Goal: Navigation & Orientation: Find specific page/section

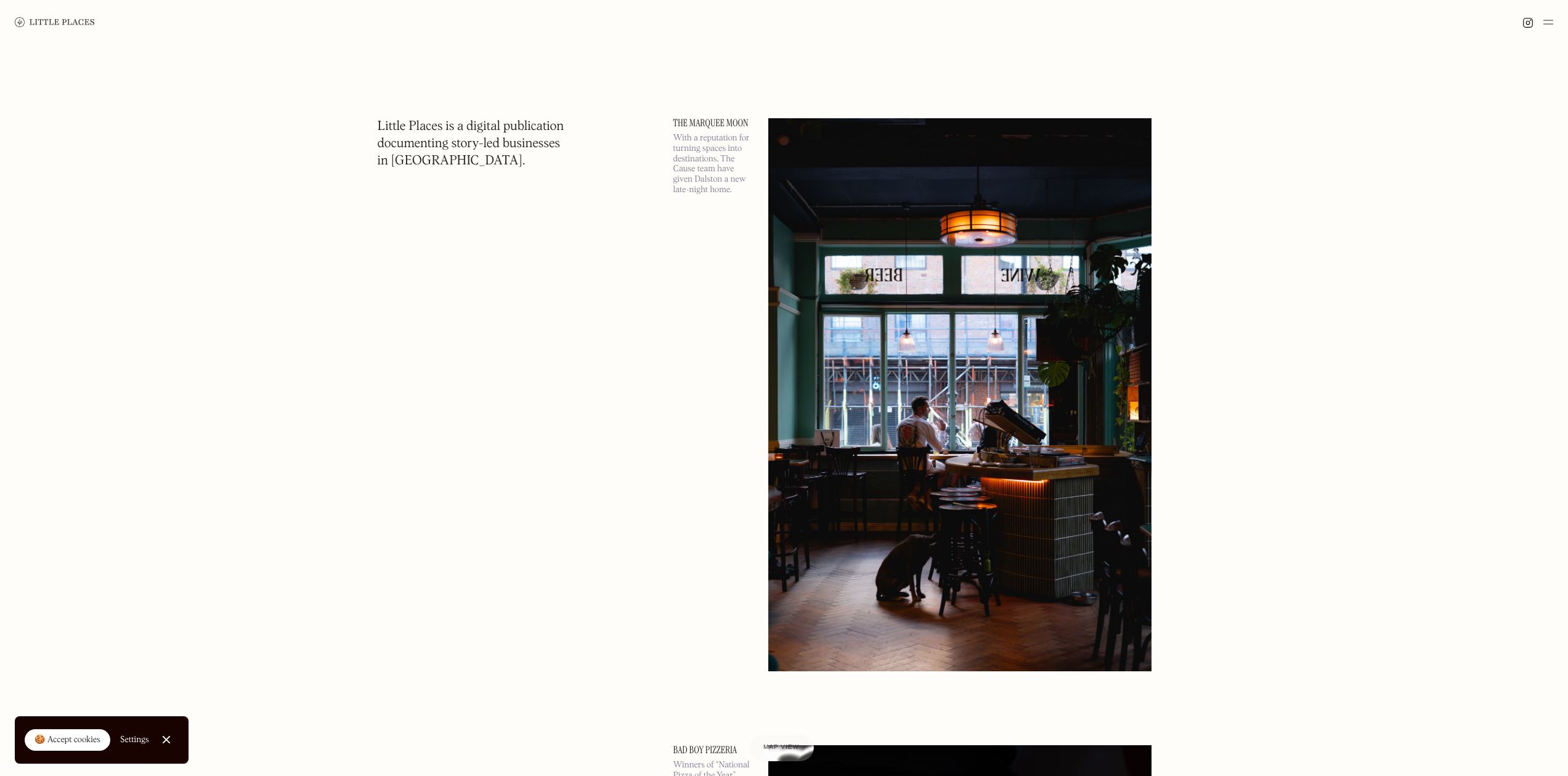
click at [84, 738] on div "🍪 Accept cookies" at bounding box center [67, 740] width 66 height 12
click at [1546, 21] on img at bounding box center [1548, 22] width 10 height 15
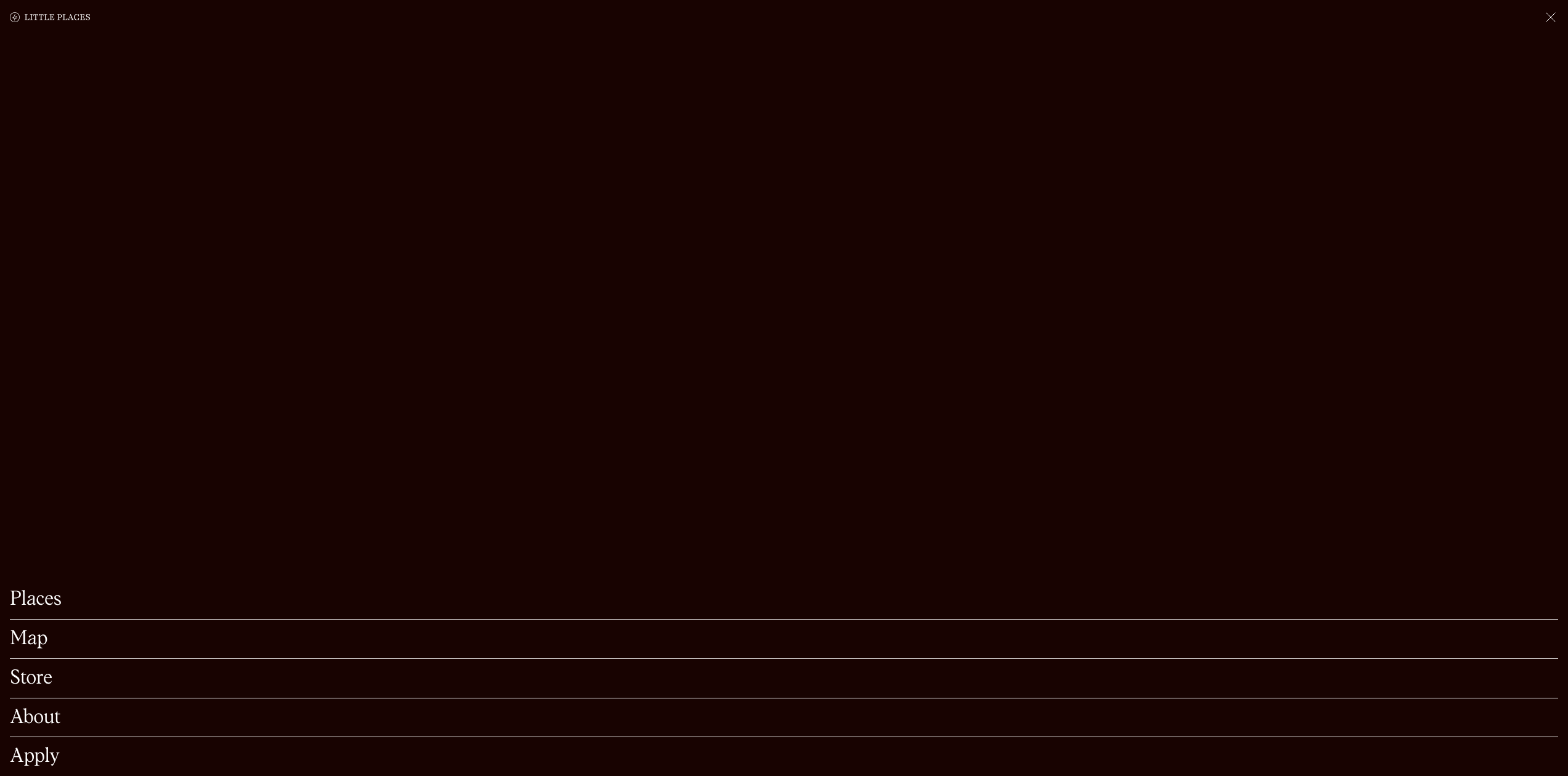
click at [35, 630] on link "Map" at bounding box center [784, 639] width 1548 height 19
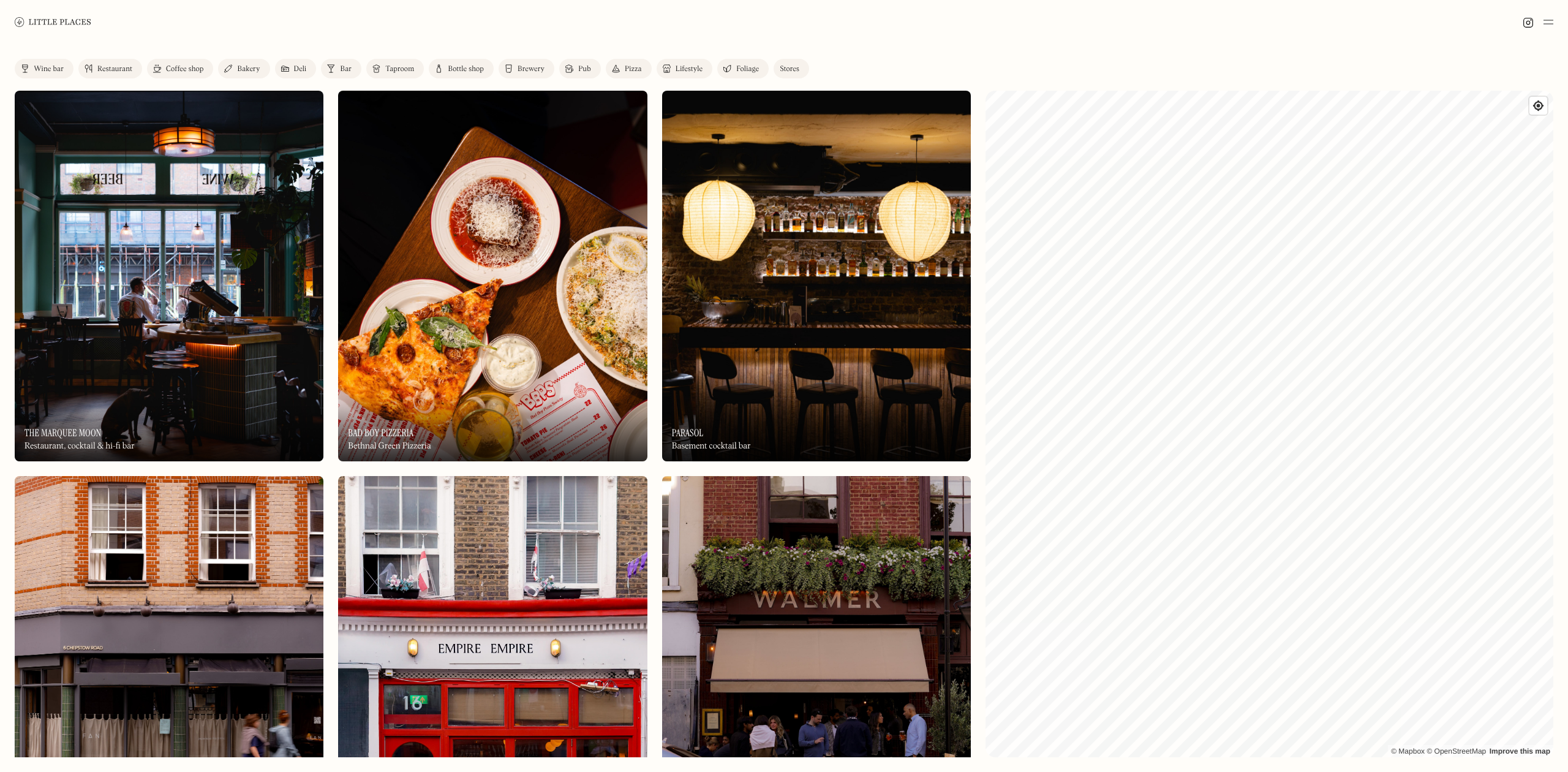
click at [1550, 21] on img at bounding box center [1548, 22] width 9 height 15
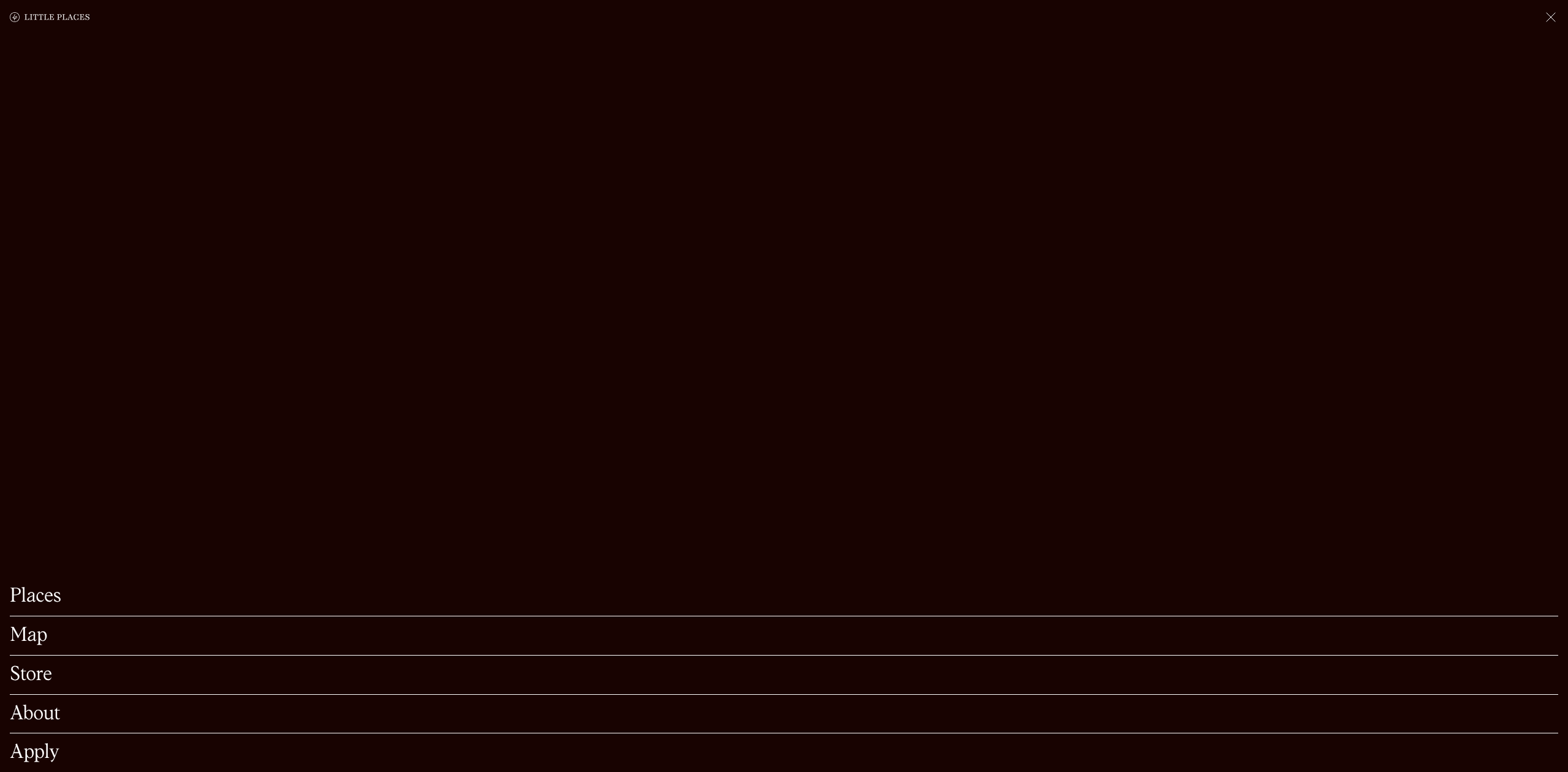
click at [46, 599] on link "Places" at bounding box center [783, 597] width 1548 height 19
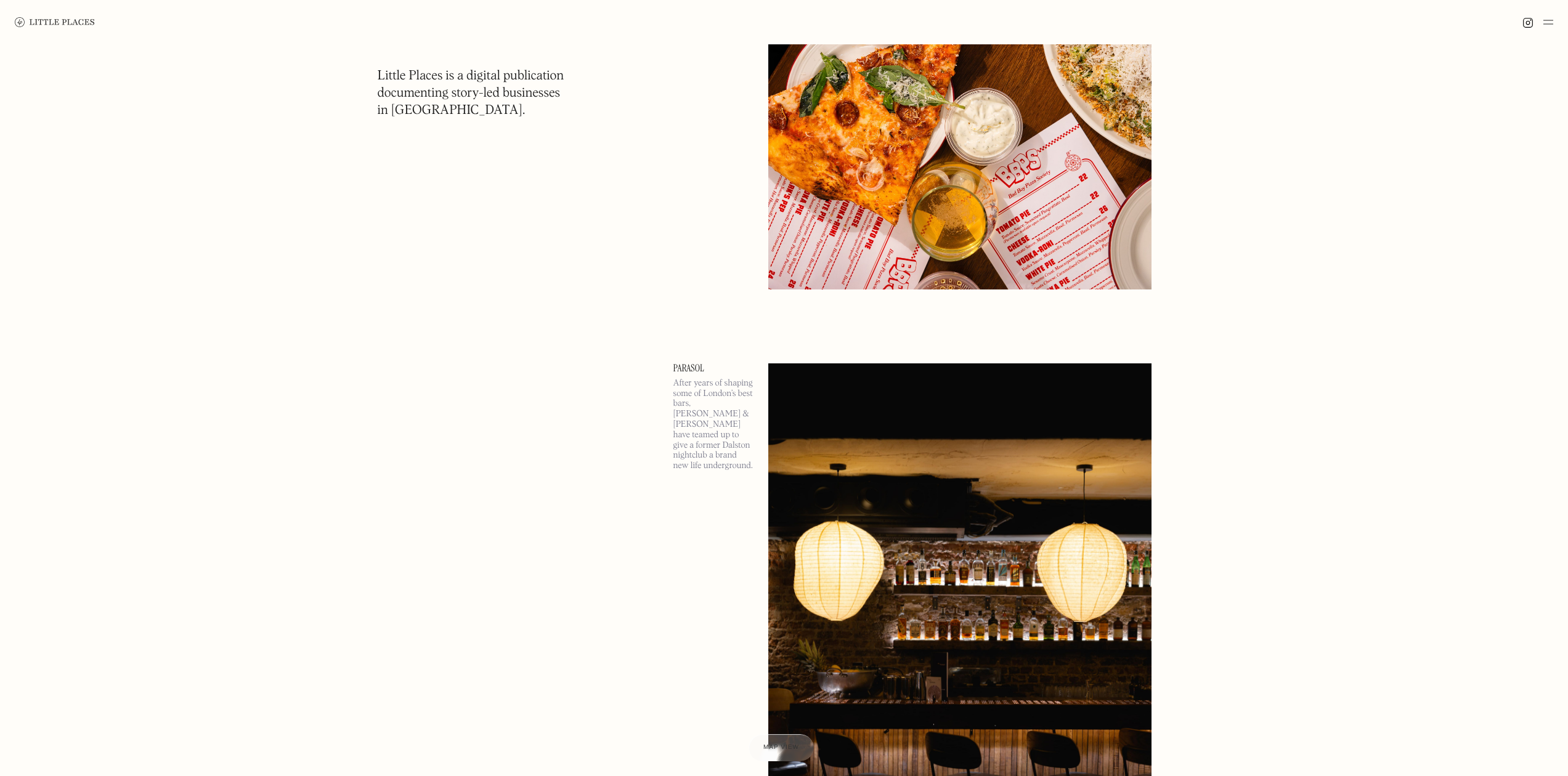
scroll to position [1009, 0]
click at [702, 368] on link "Parasol" at bounding box center [714, 368] width 80 height 10
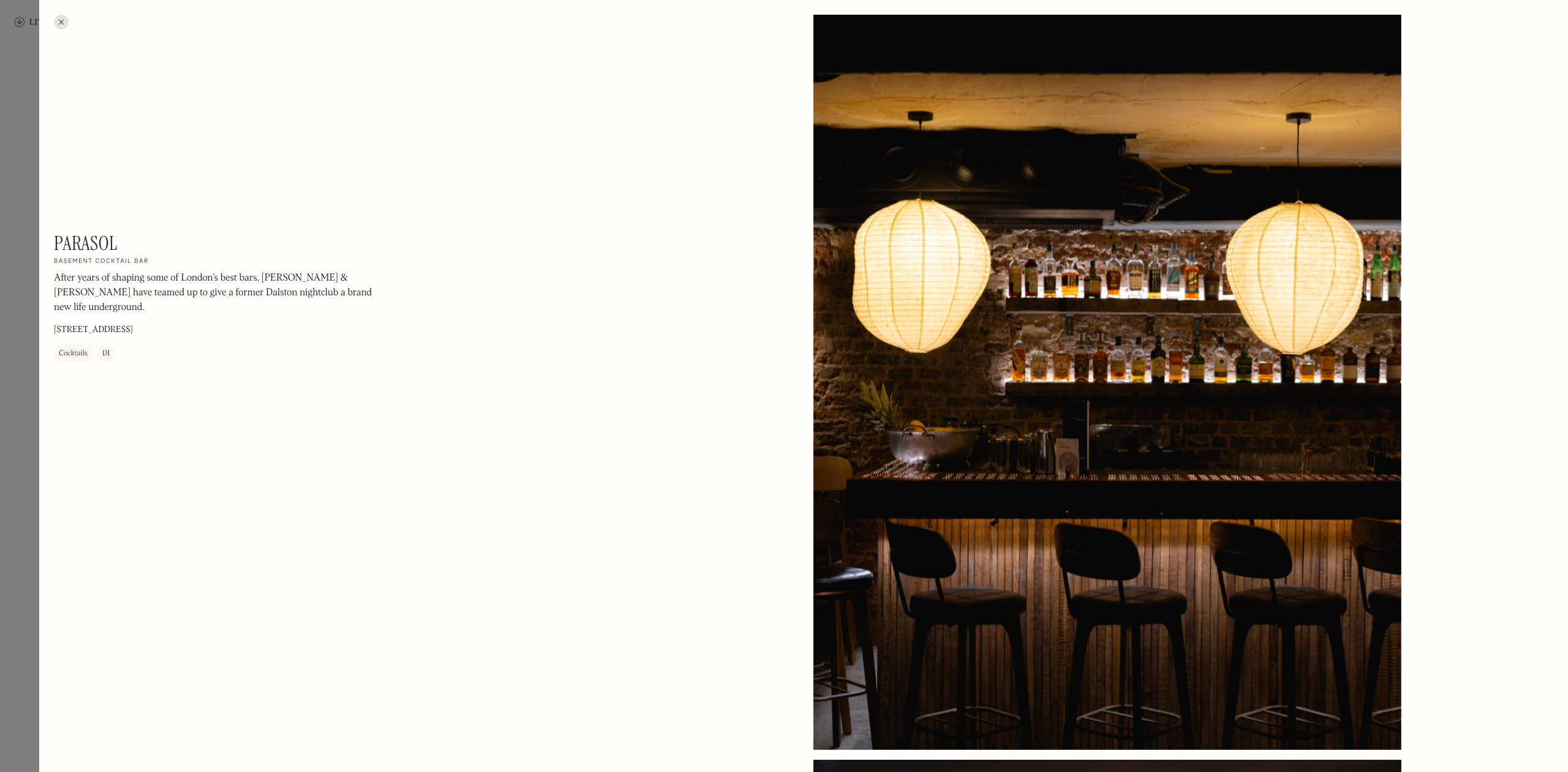
click at [9, 237] on div at bounding box center [784, 386] width 1568 height 772
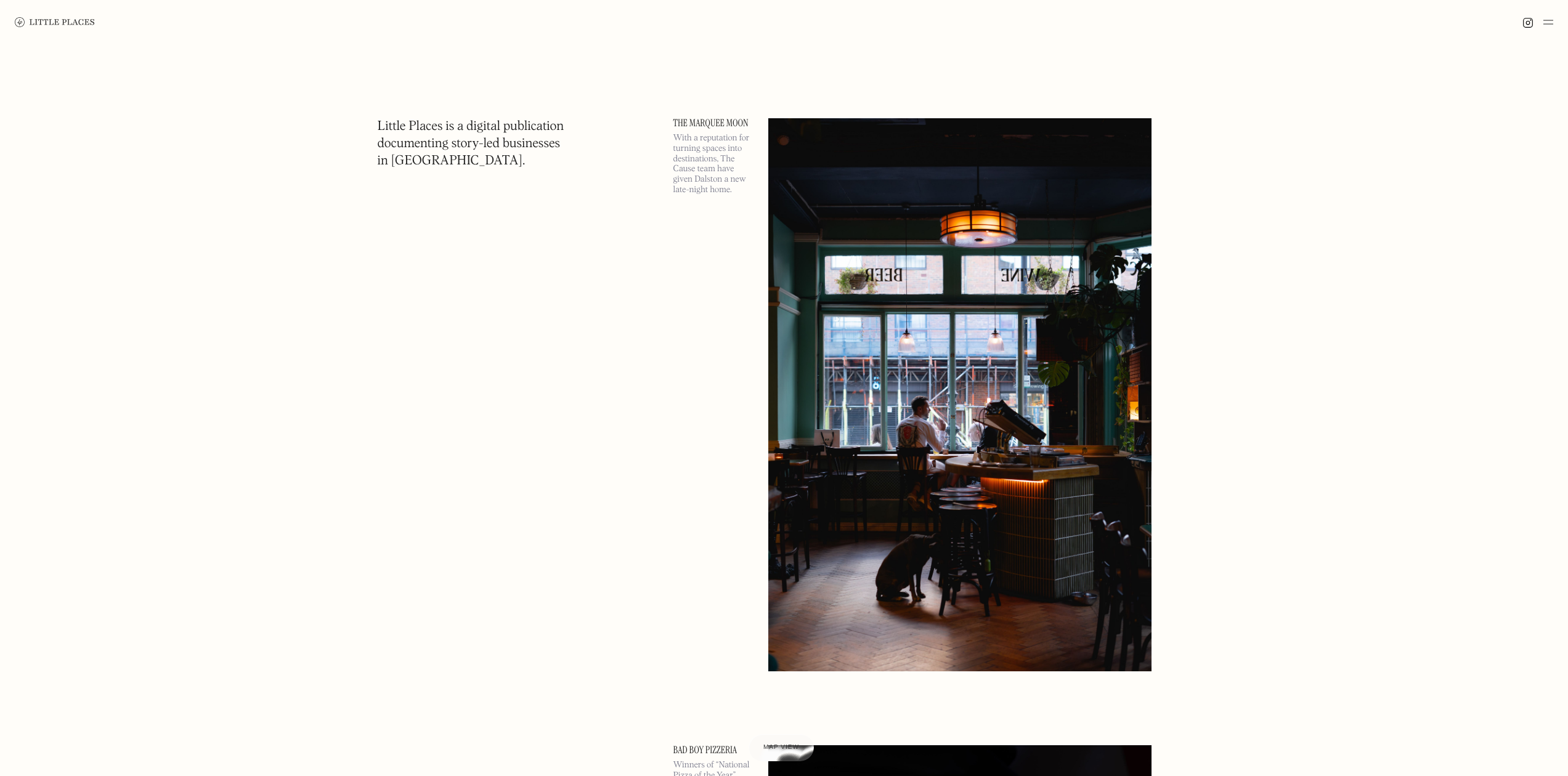
click at [1549, 23] on img at bounding box center [1548, 22] width 10 height 15
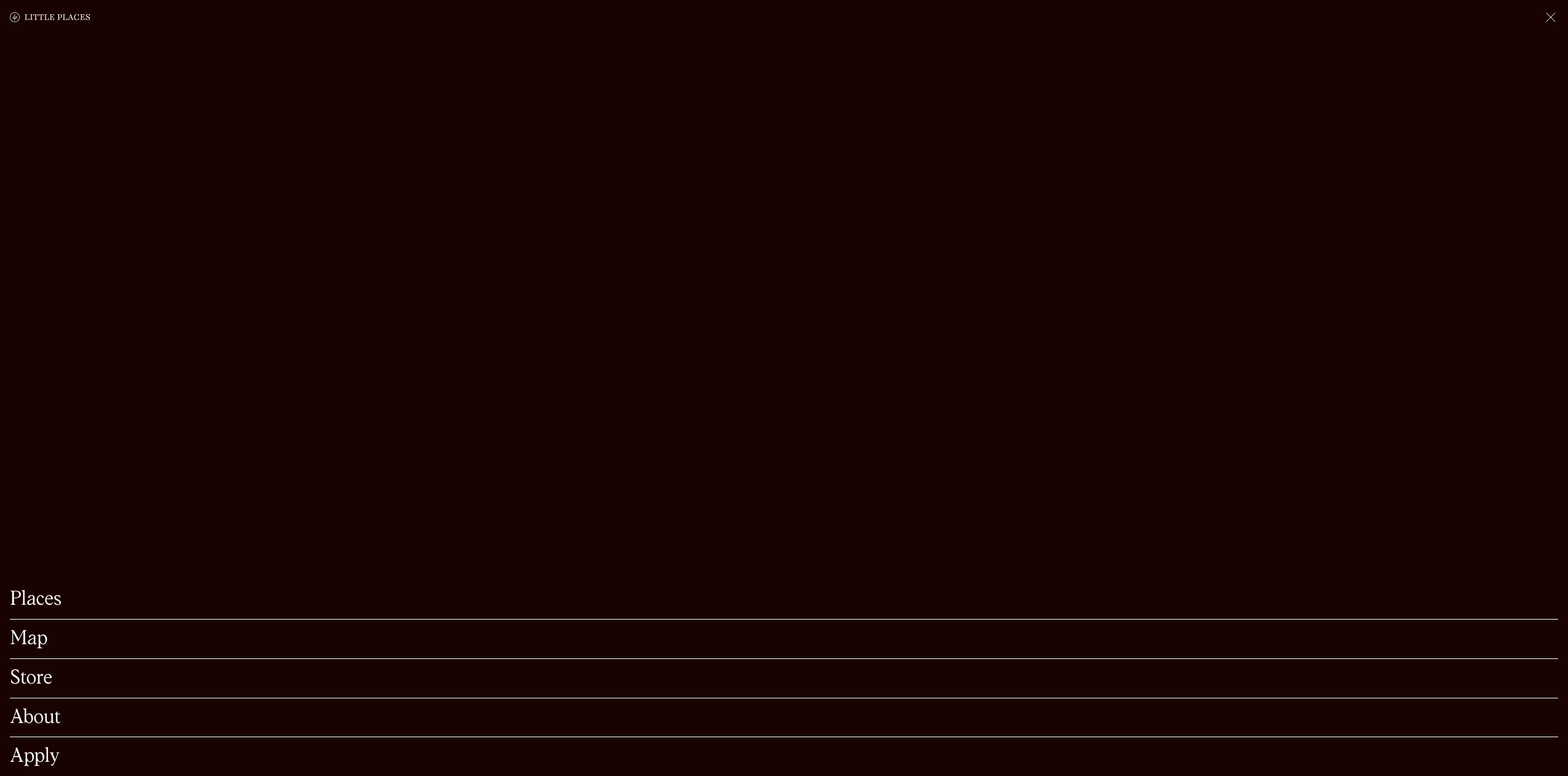
click at [30, 669] on link "Store" at bounding box center [784, 679] width 1548 height 19
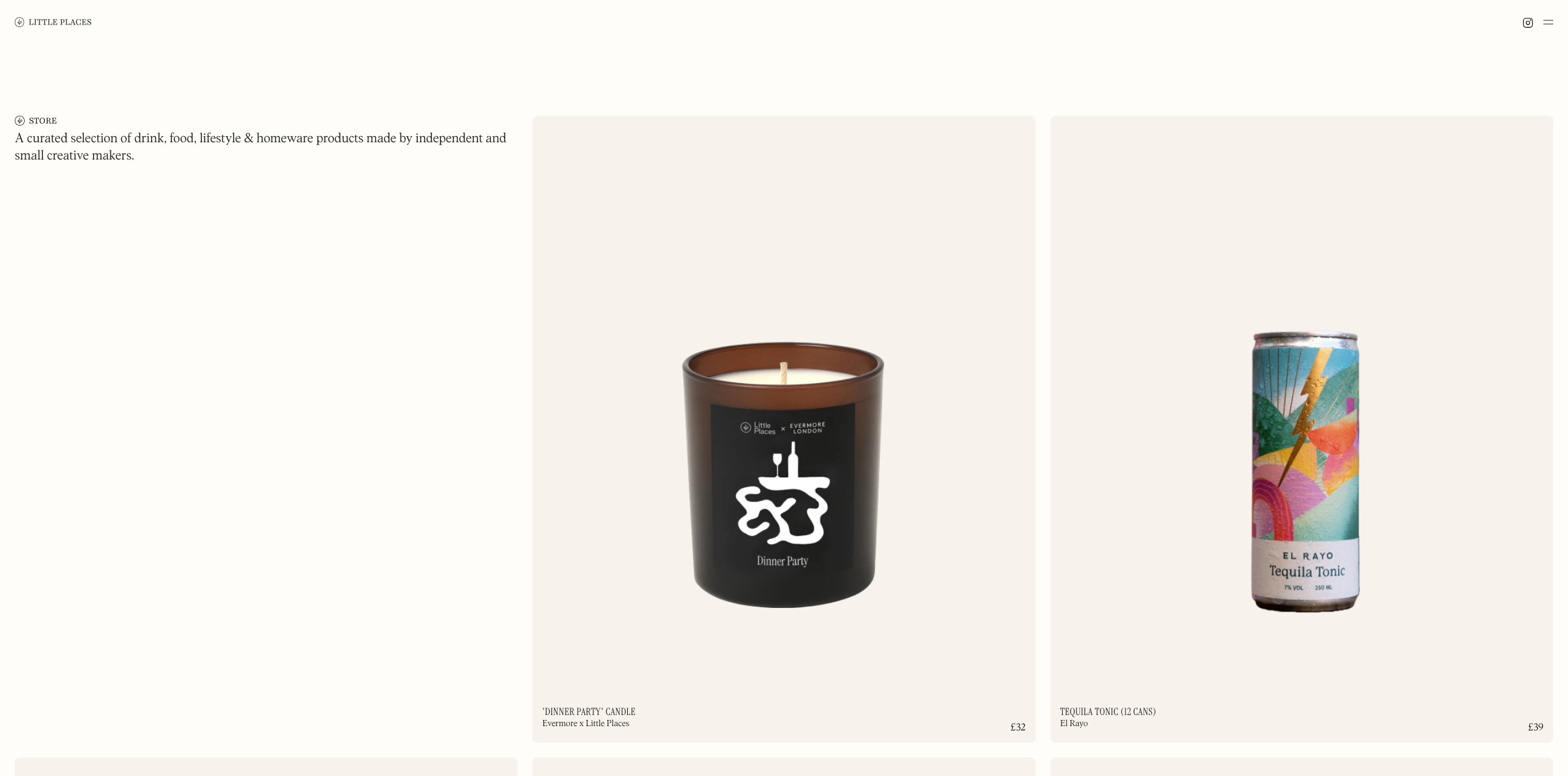
click at [1549, 18] on img at bounding box center [1548, 22] width 10 height 15
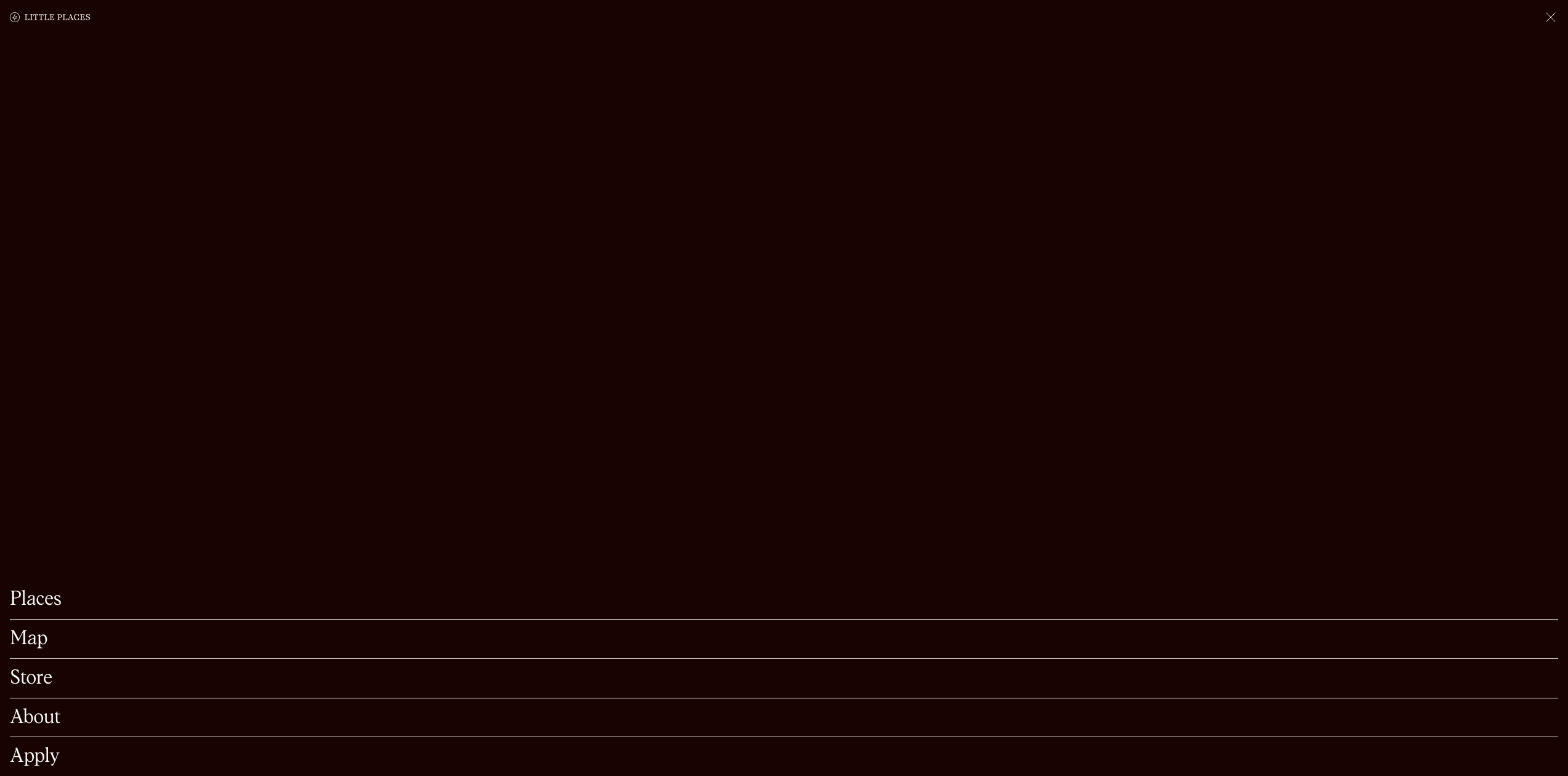
click at [36, 630] on link "Map" at bounding box center [784, 639] width 1548 height 19
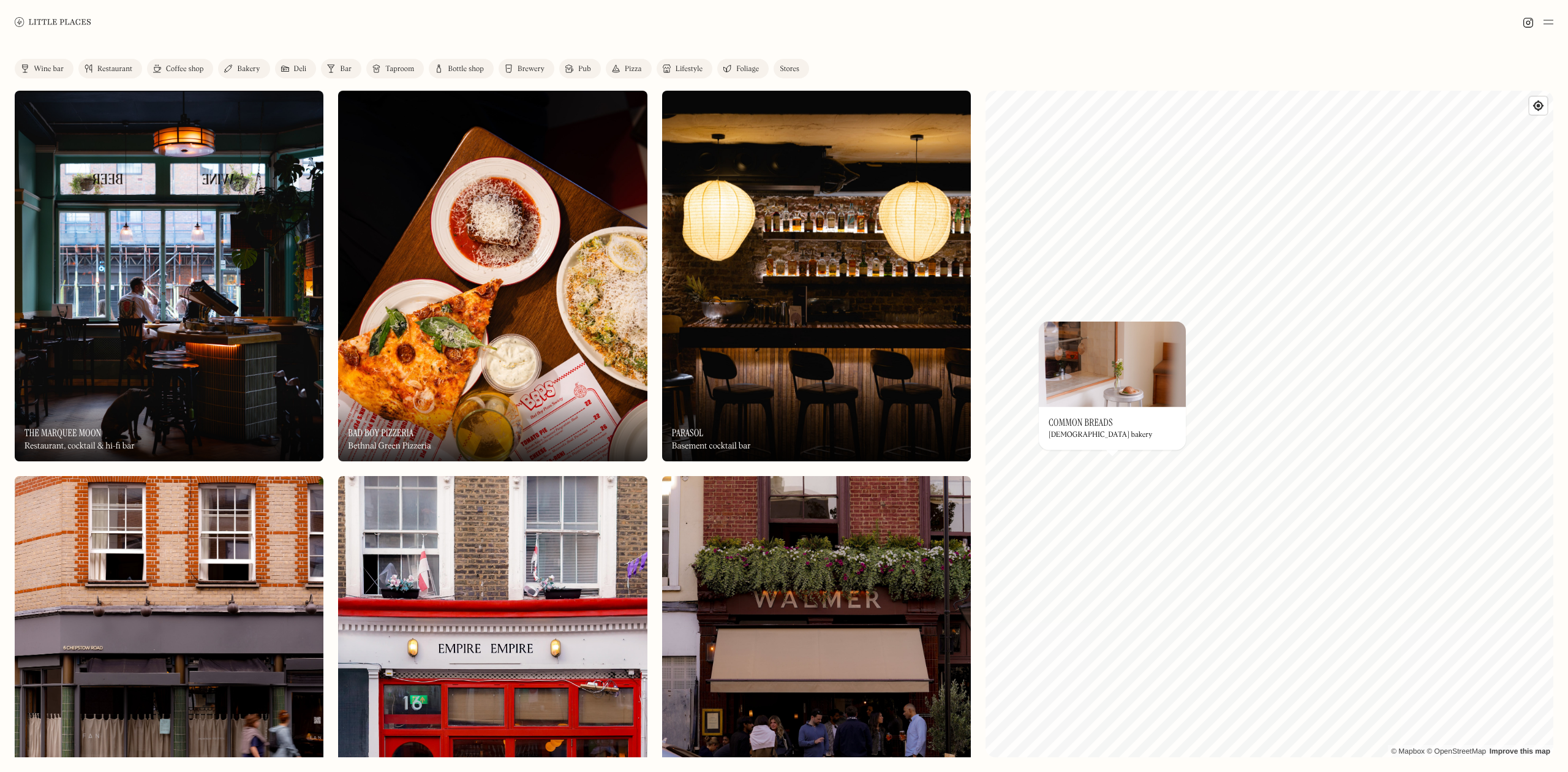
click at [1087, 416] on h3 "Common Breads" at bounding box center [1081, 422] width 64 height 12
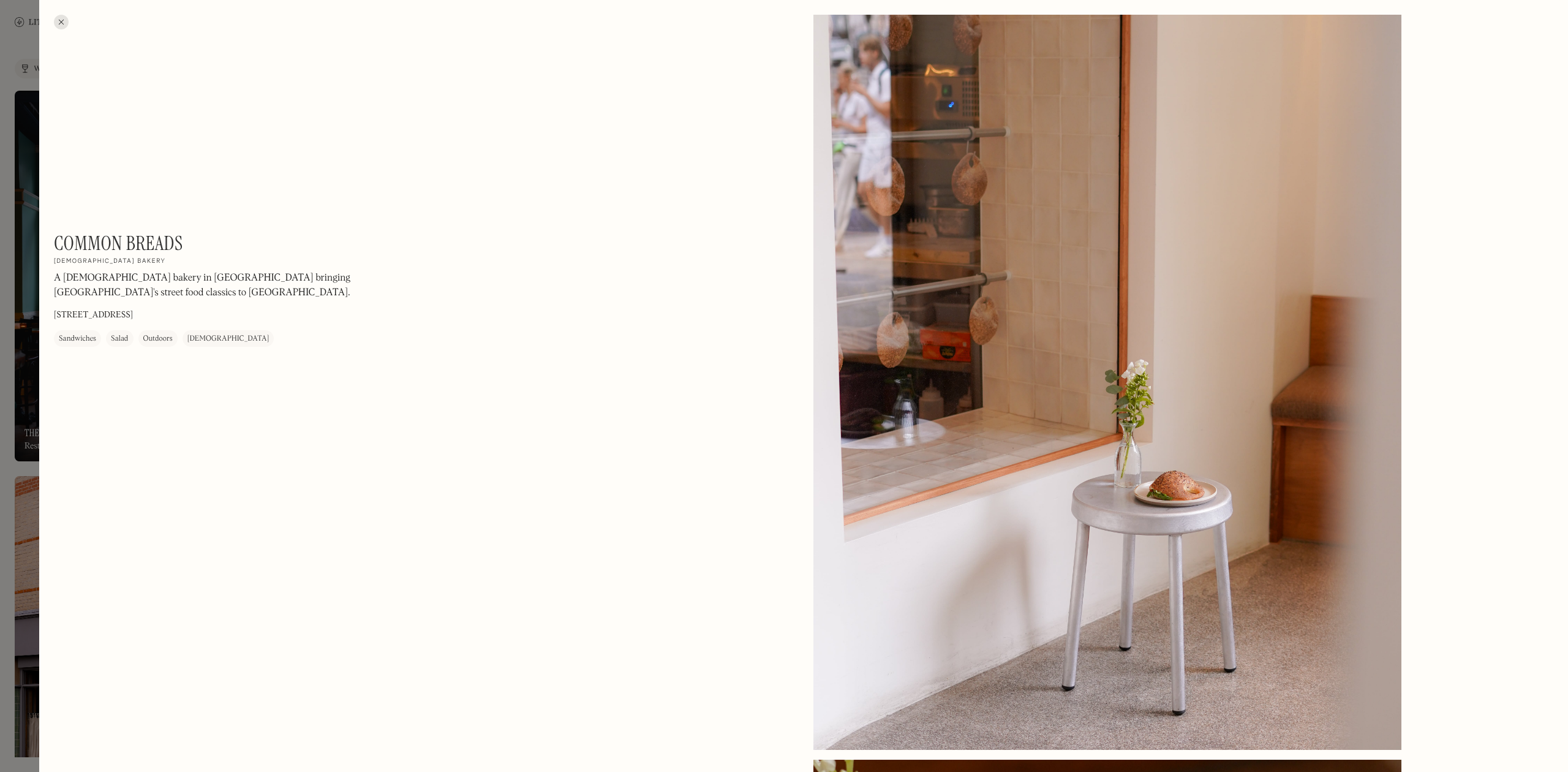
click at [64, 22] on div at bounding box center [62, 22] width 15 height 15
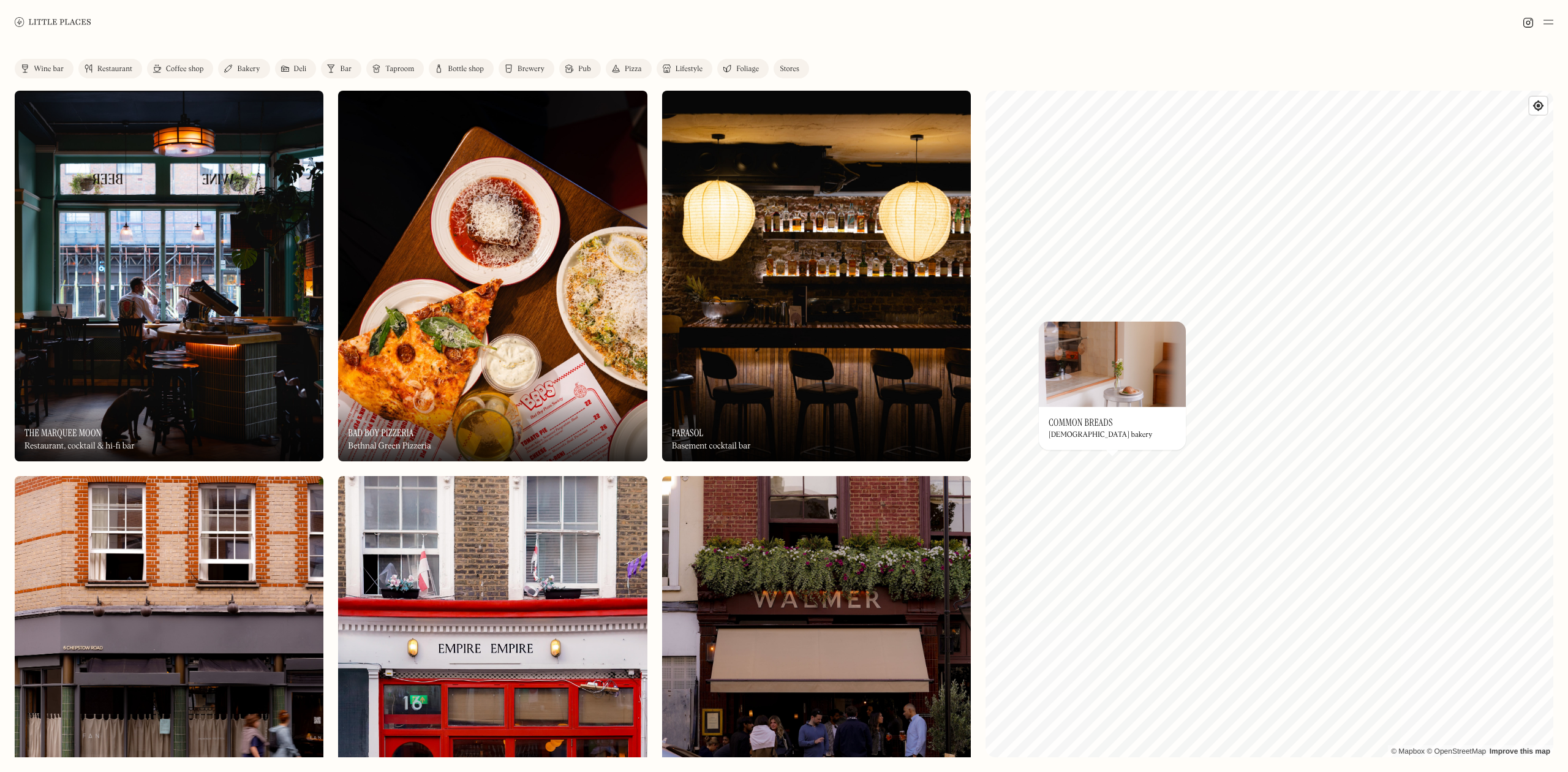
click at [106, 66] on div "Restaurant" at bounding box center [115, 69] width 35 height 7
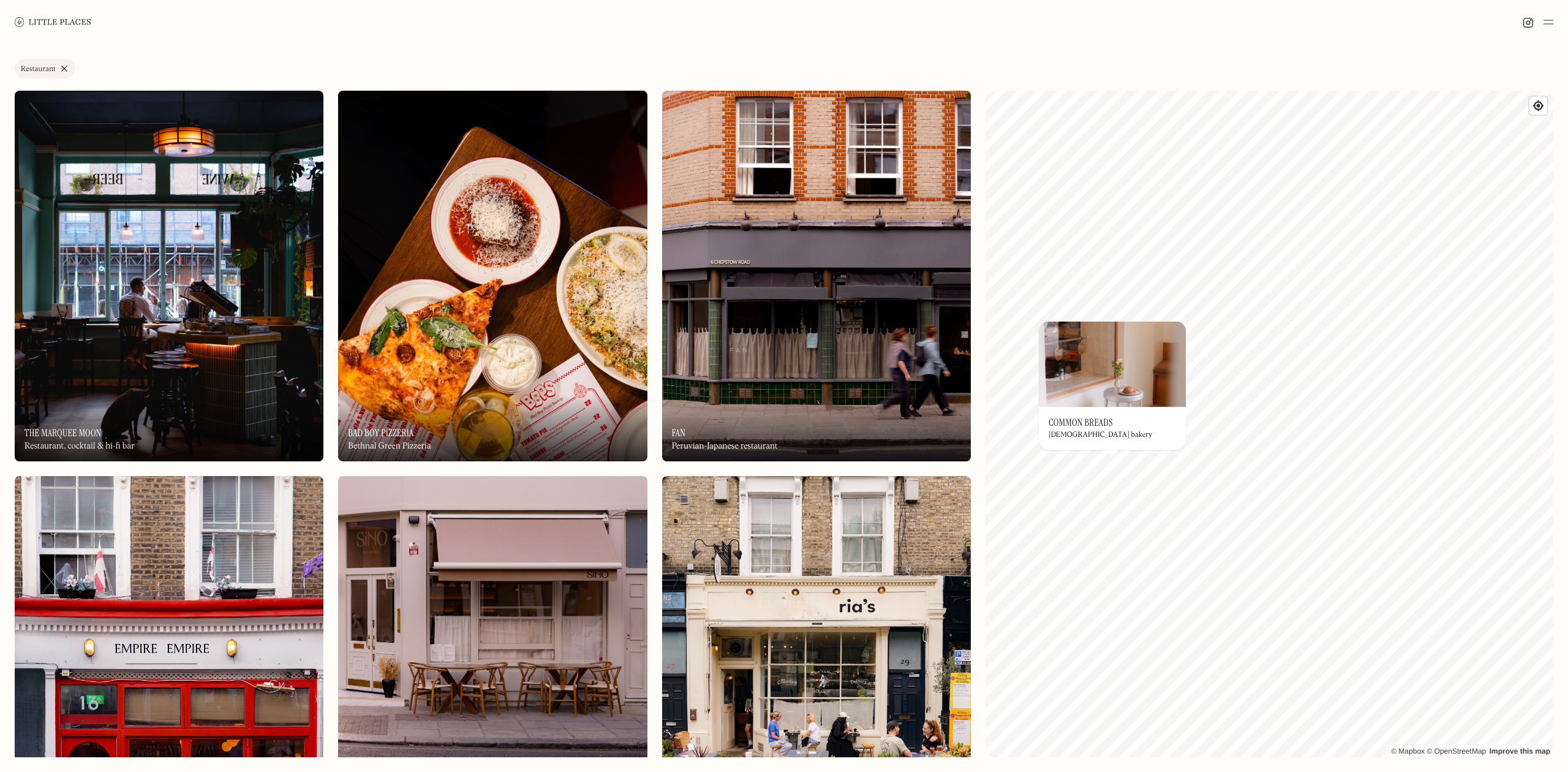
click at [65, 66] on link "Restaurant" at bounding box center [45, 68] width 61 height 20
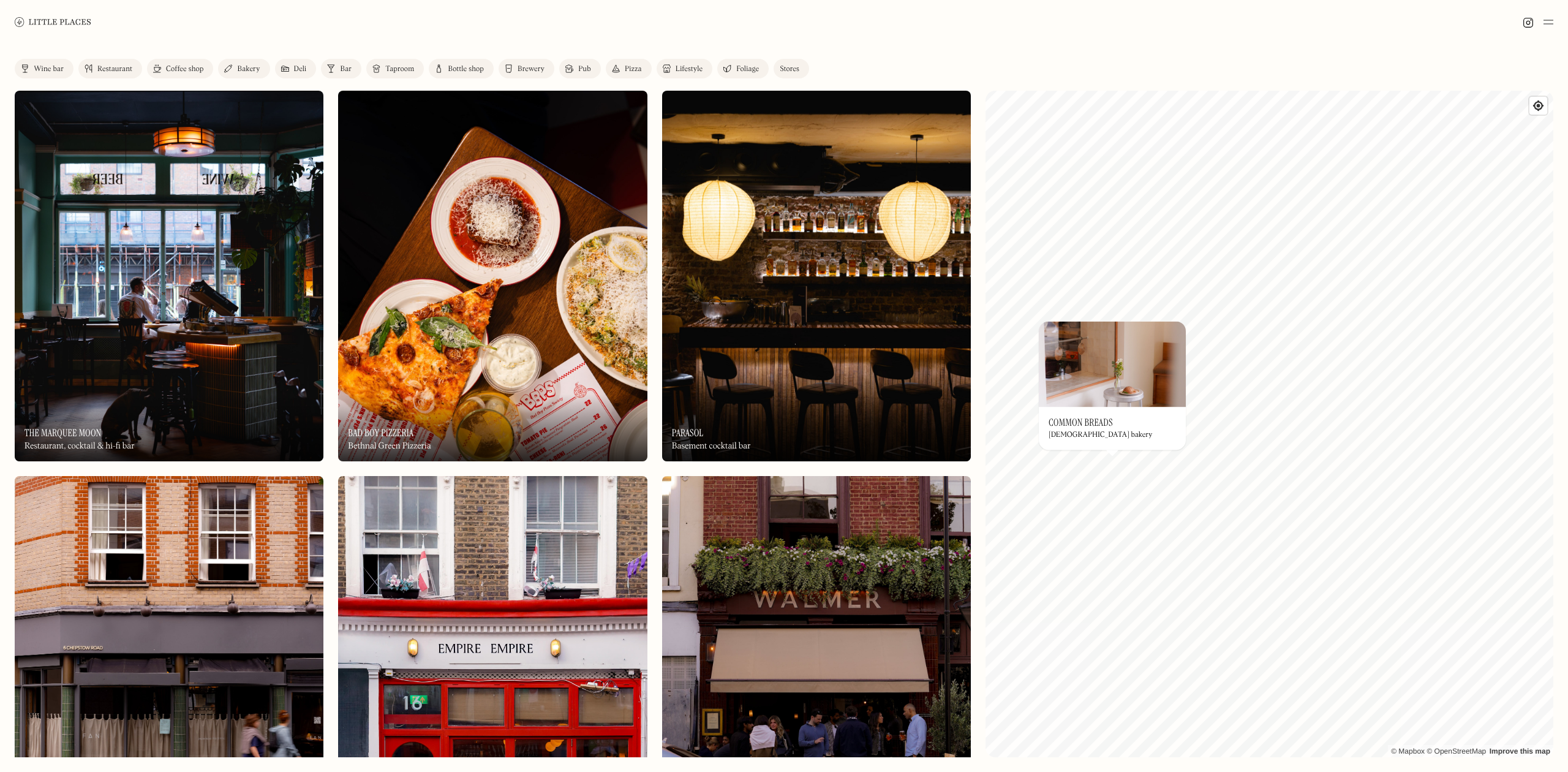
click at [586, 68] on div "Pub" at bounding box center [584, 69] width 13 height 7
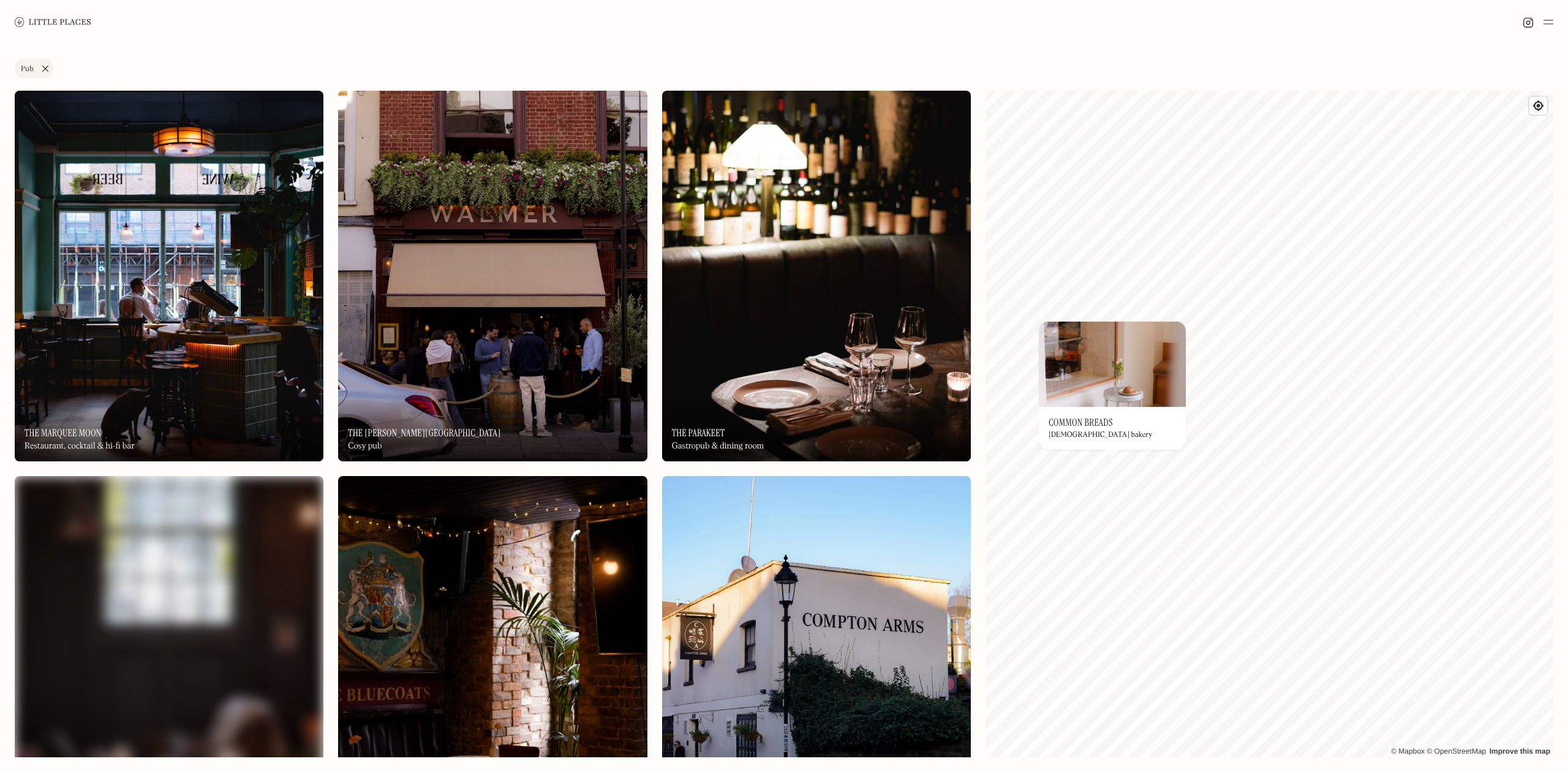
click at [53, 68] on div "Label Pub" at bounding box center [39, 68] width 48 height 20
click at [44, 66] on link "Pub" at bounding box center [34, 68] width 39 height 20
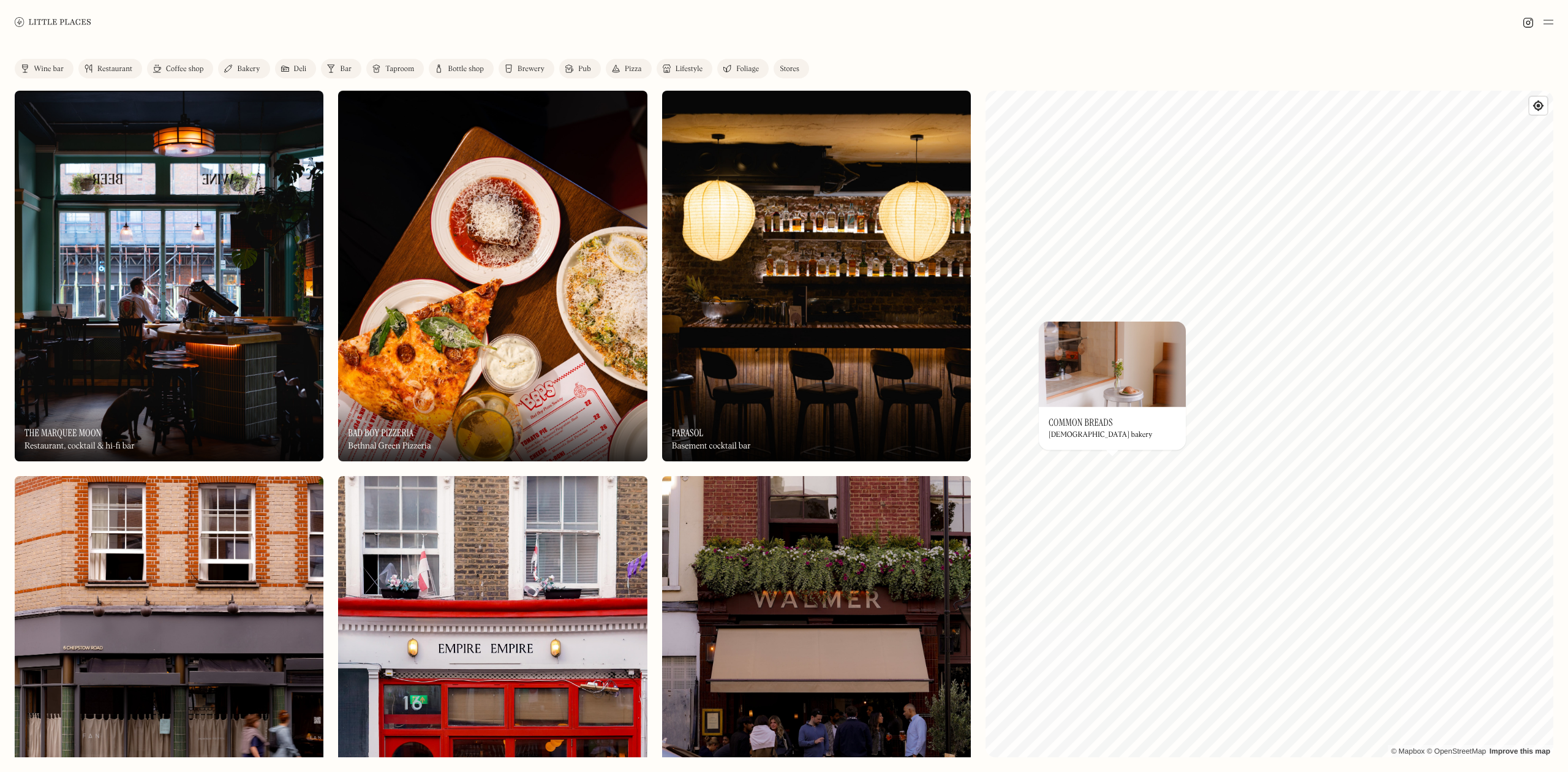
click at [168, 66] on div "Coffee shop" at bounding box center [184, 69] width 37 height 7
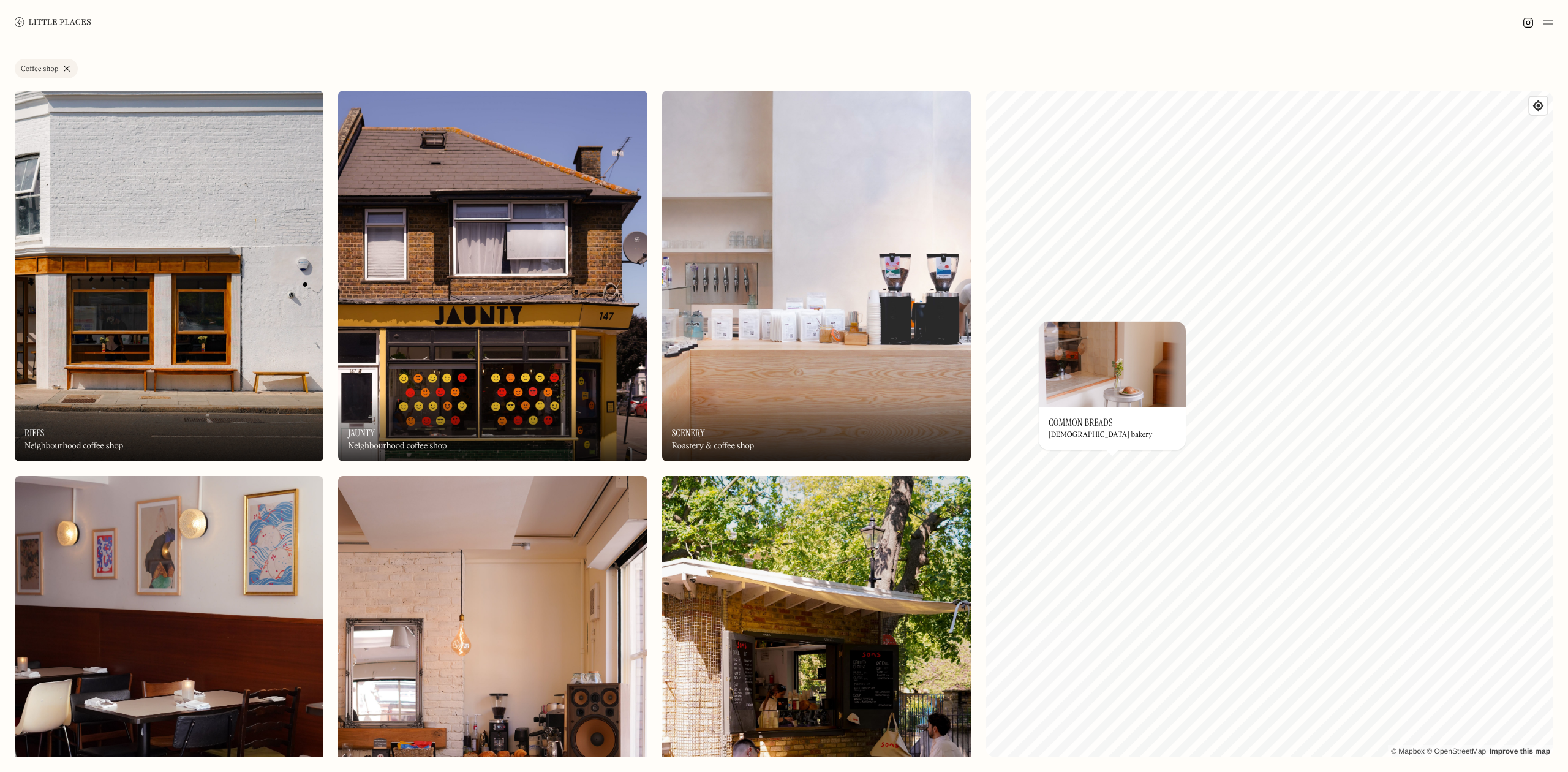
click at [64, 70] on link "Coffee shop" at bounding box center [46, 68] width 63 height 20
